Goal: Navigation & Orientation: Find specific page/section

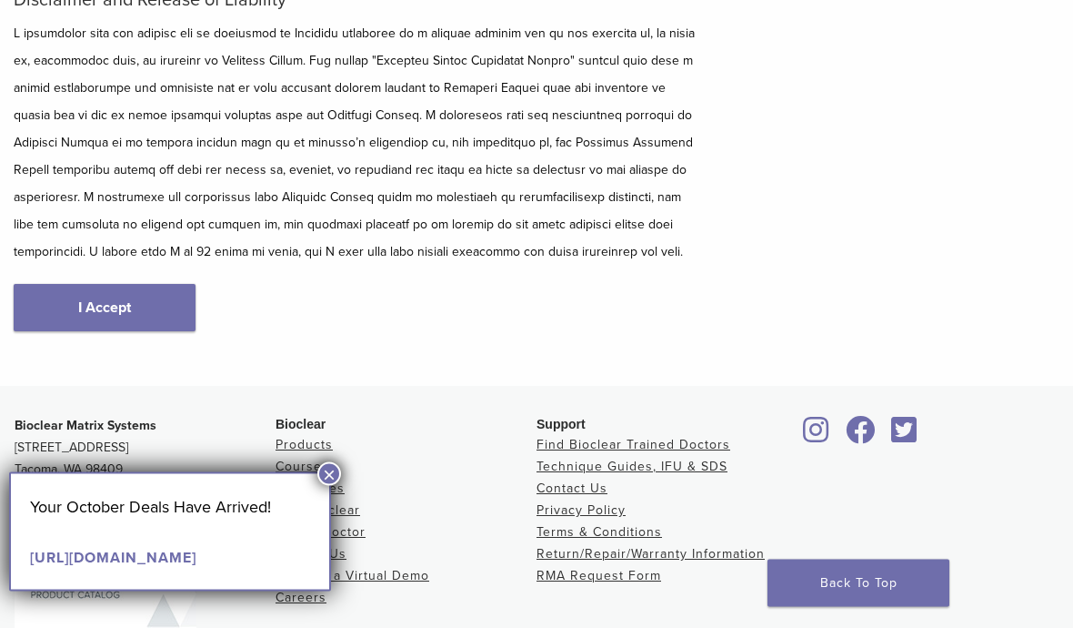
scroll to position [317, 0]
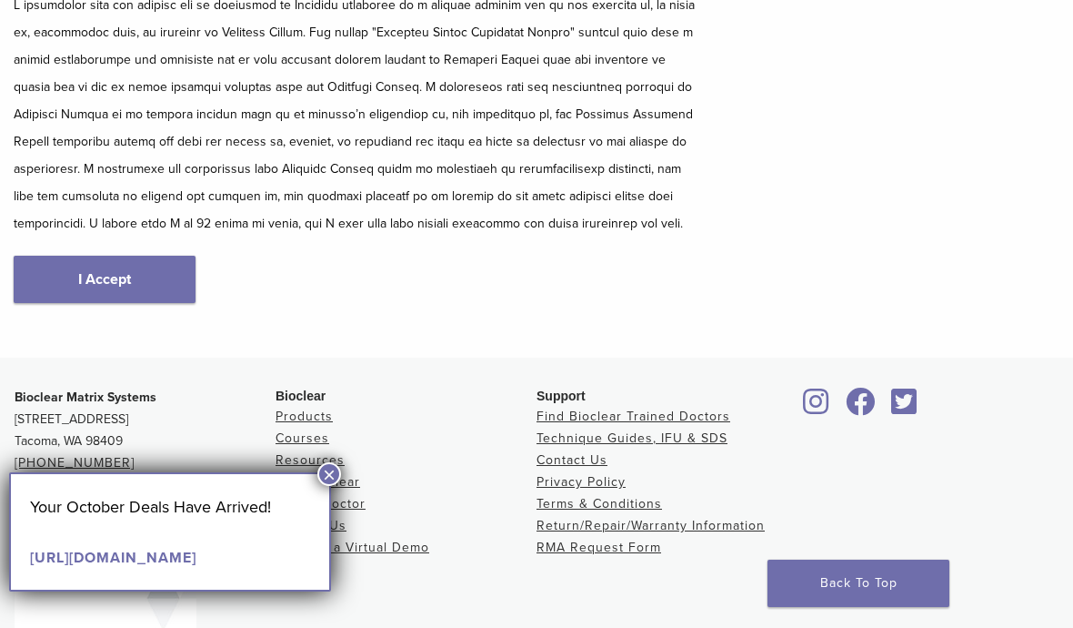
click at [328, 479] on button "×" at bounding box center [329, 474] width 24 height 24
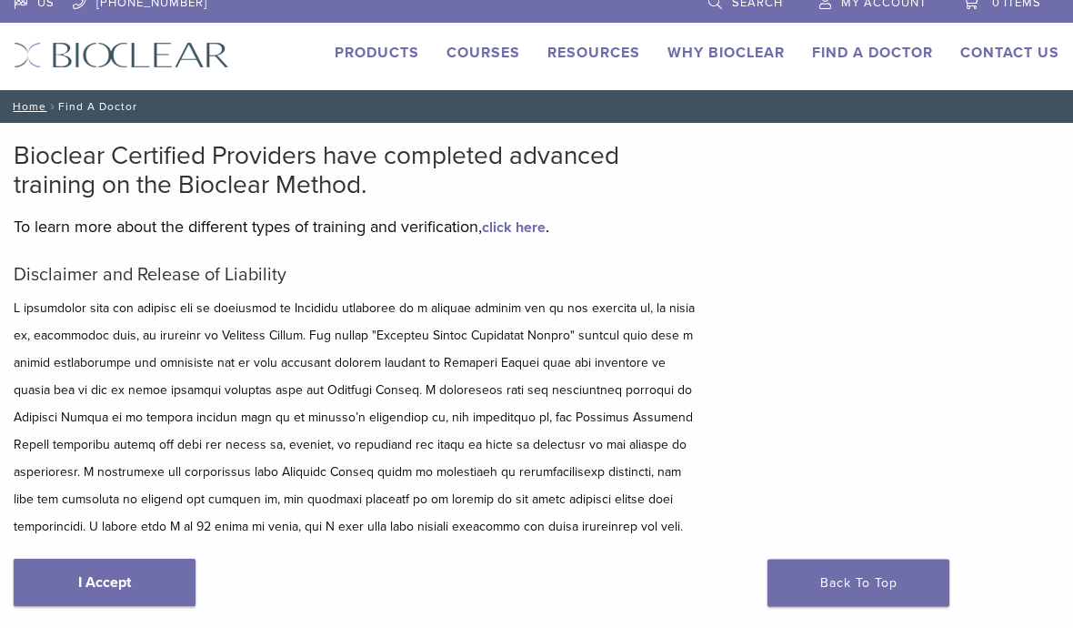
scroll to position [0, 0]
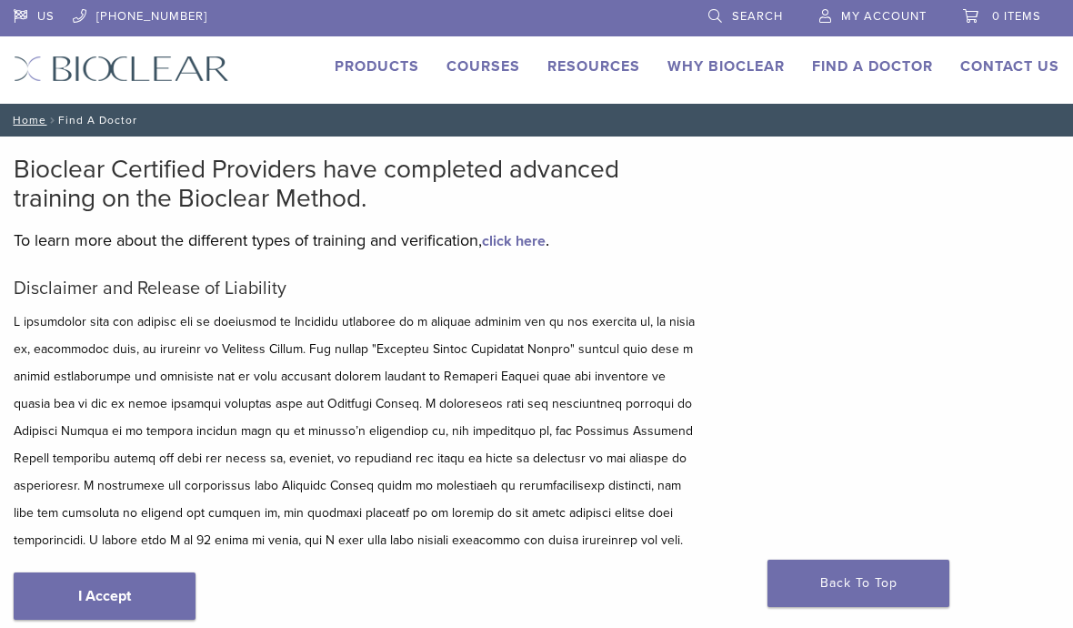
click at [857, 66] on link "Find A Doctor" at bounding box center [872, 66] width 121 height 18
click at [863, 60] on link "Find A Doctor" at bounding box center [872, 66] width 121 height 18
